Goal: Navigation & Orientation: Find specific page/section

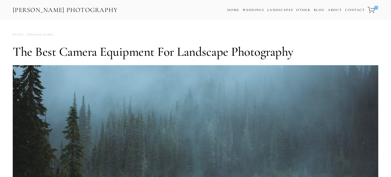
drag, startPoint x: 11, startPoint y: 8, endPoint x: 63, endPoint y: 14, distance: 52.3
click at [63, 14] on div "Zach Nichols Photography Cart 0 Home Weddings Information & Pricing Wedding Por…" at bounding box center [195, 10] width 391 height 20
copy link "[PERSON_NAME]"
click at [70, 9] on link "[PERSON_NAME] Photography" at bounding box center [65, 9] width 106 height 11
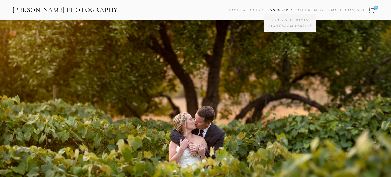
click at [286, 10] on link "Landscapes" at bounding box center [280, 10] width 26 height 4
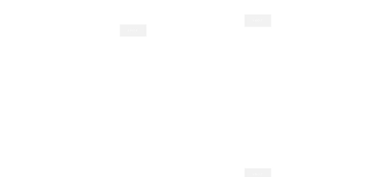
scroll to position [456, 0]
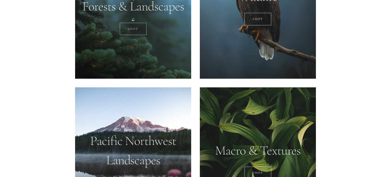
click at [134, 32] on link "SHOP" at bounding box center [133, 29] width 27 height 13
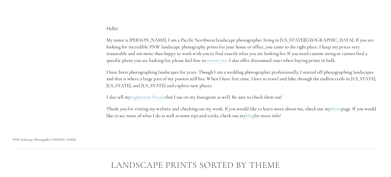
scroll to position [0, 0]
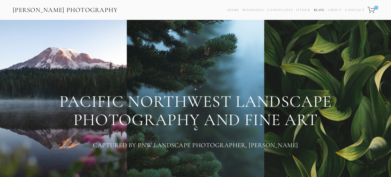
click at [318, 9] on link "Blog" at bounding box center [319, 9] width 11 height 7
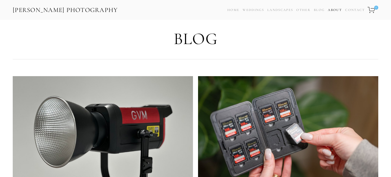
click at [337, 10] on link "About" at bounding box center [335, 9] width 14 height 7
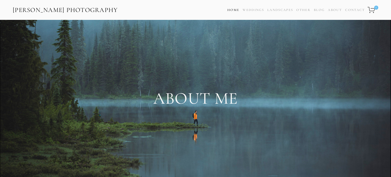
click at [234, 12] on link "Home" at bounding box center [233, 9] width 12 height 7
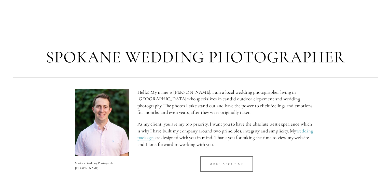
scroll to position [58, 0]
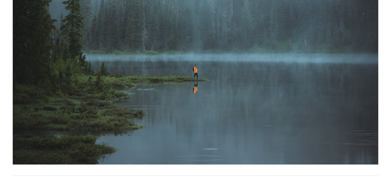
scroll to position [124, 0]
